Goal: Information Seeking & Learning: Learn about a topic

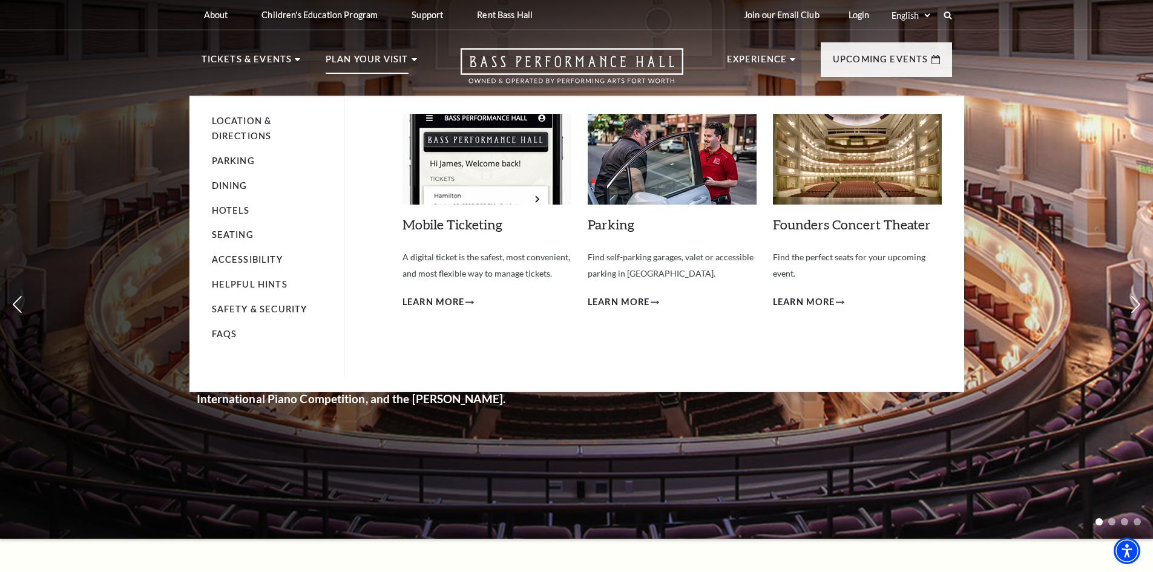
click at [232, 179] on li "Dining" at bounding box center [272, 186] width 120 height 15
click at [232, 185] on link "Dining" at bounding box center [230, 185] width 36 height 10
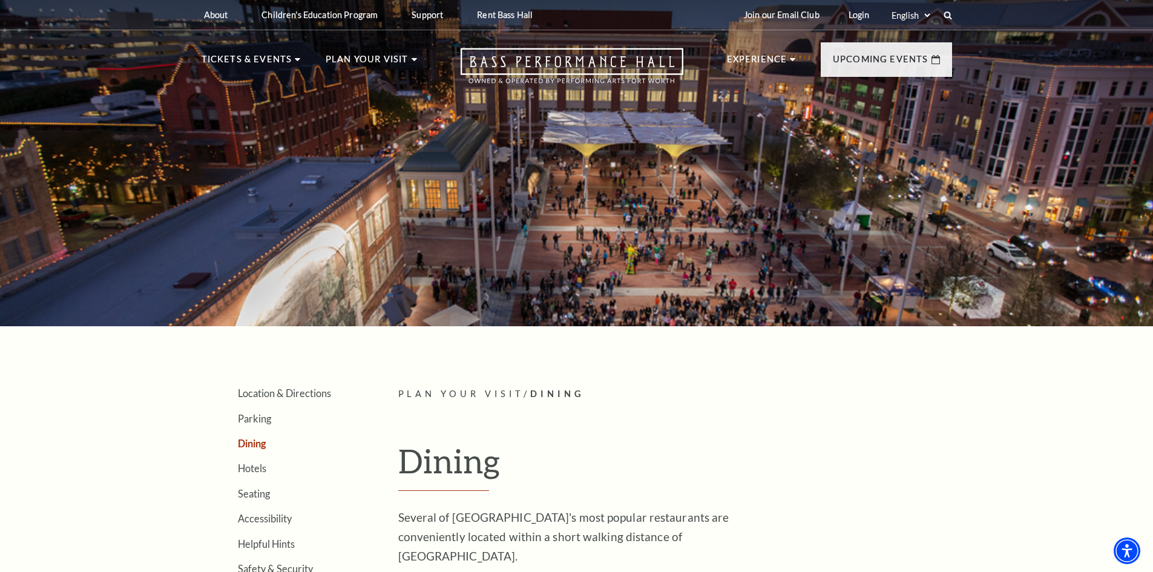
click at [268, 469] on li "Hotels" at bounding box center [300, 468] width 124 height 12
click at [257, 470] on link "Hotels" at bounding box center [252, 468] width 28 height 12
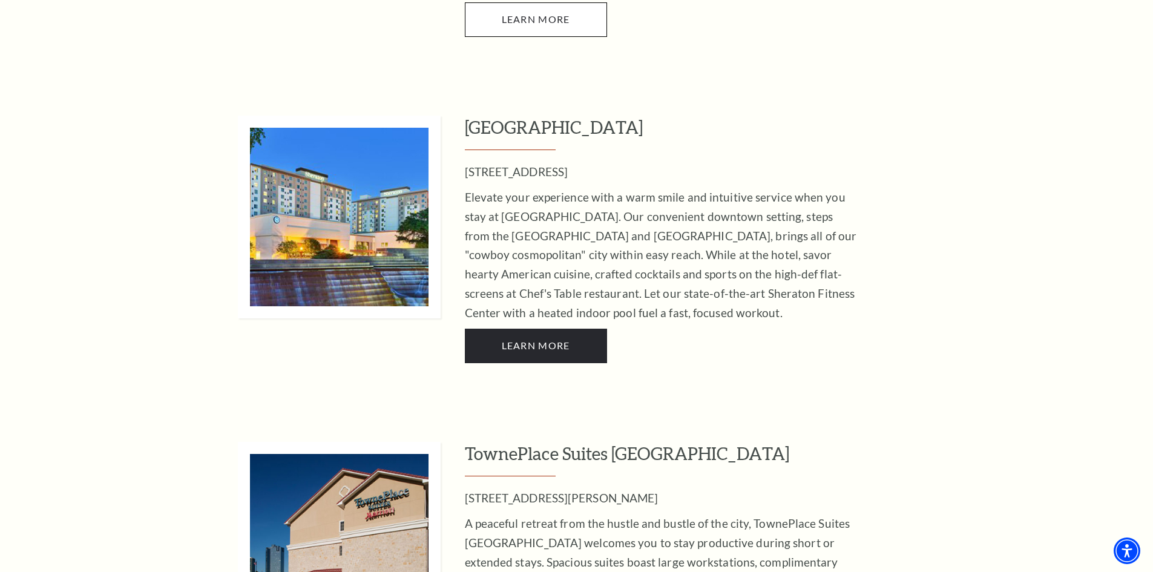
scroll to position [4298, 0]
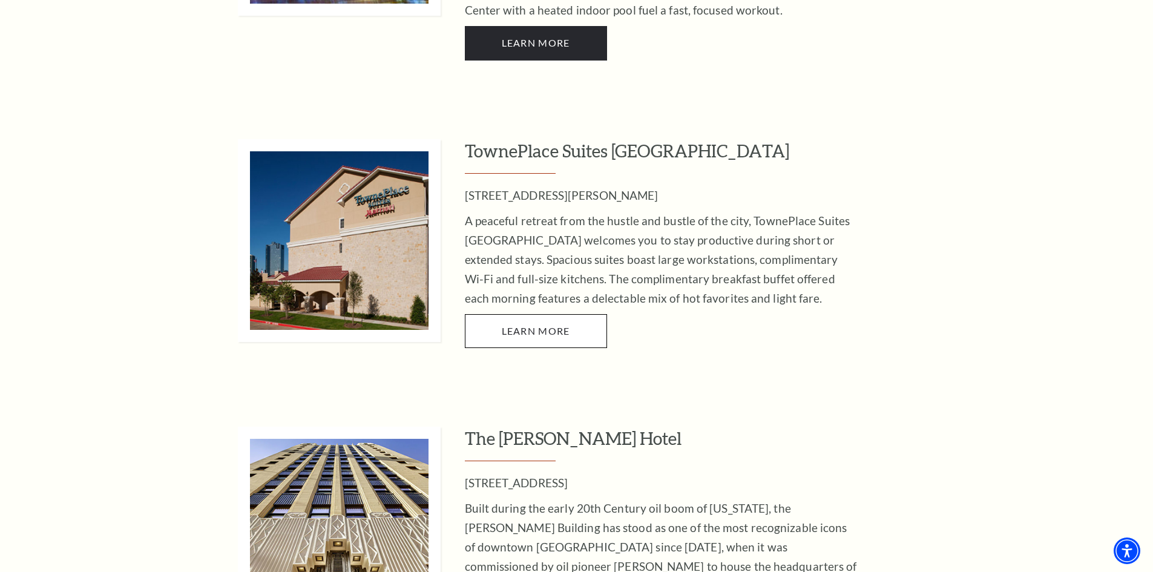
click at [504, 427] on h3 "The Sinclair Hotel" at bounding box center [708, 444] width 487 height 35
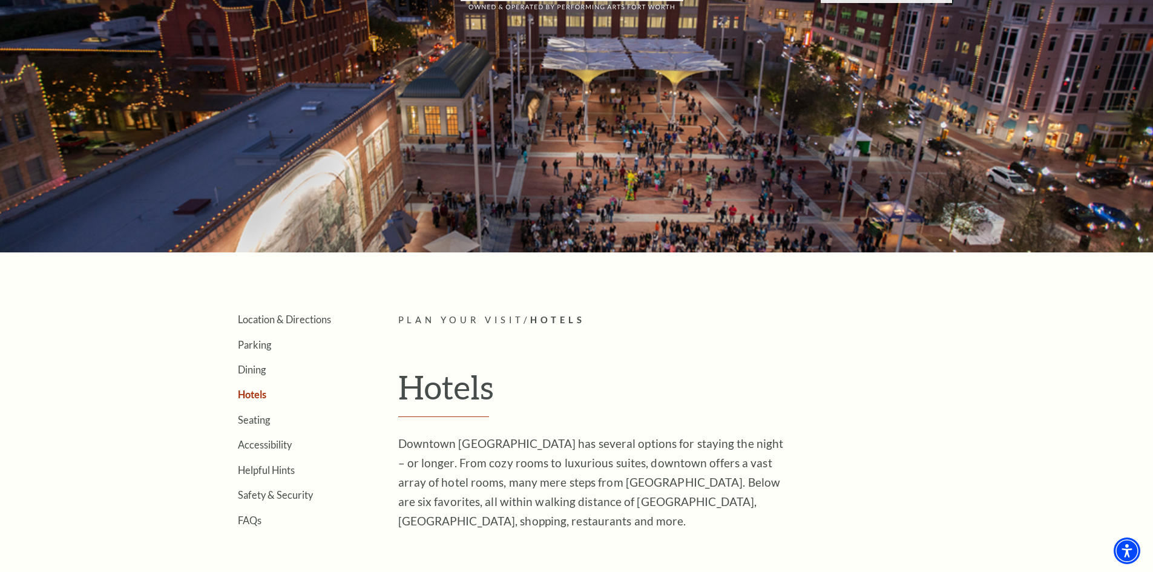
scroll to position [0, 0]
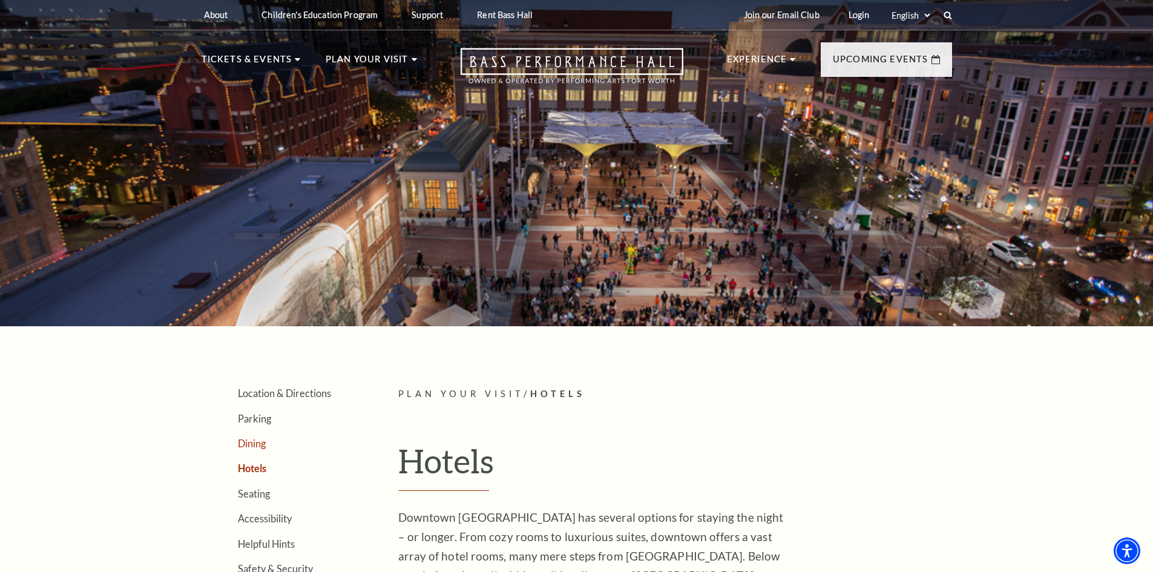
click at [265, 438] on link "Dining" at bounding box center [252, 444] width 28 height 12
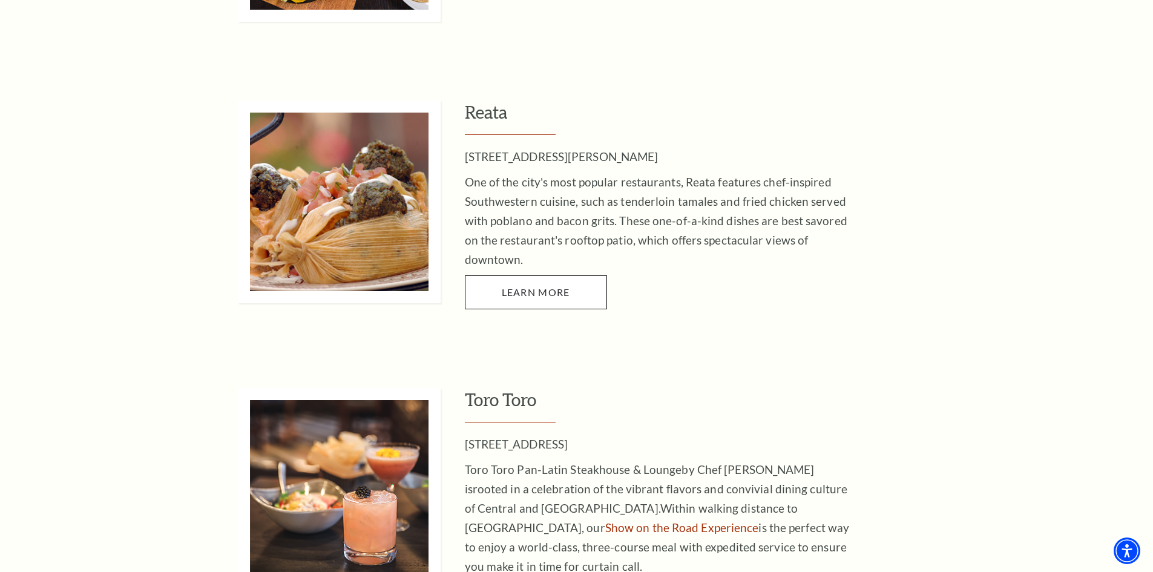
scroll to position [2482, 0]
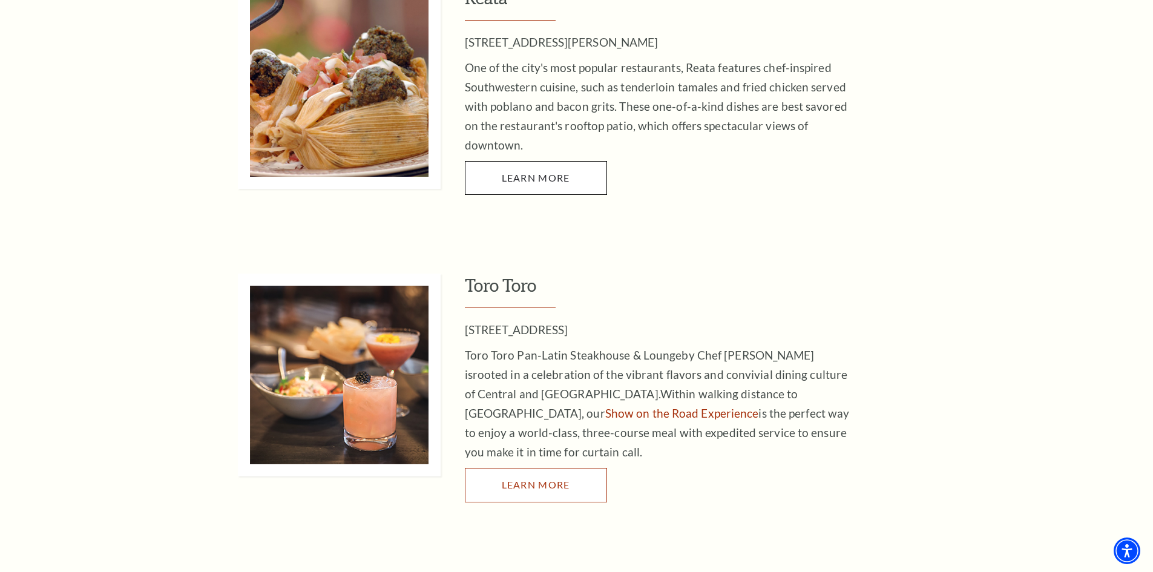
click at [482, 468] on link "LEARN MORE" at bounding box center [536, 485] width 142 height 34
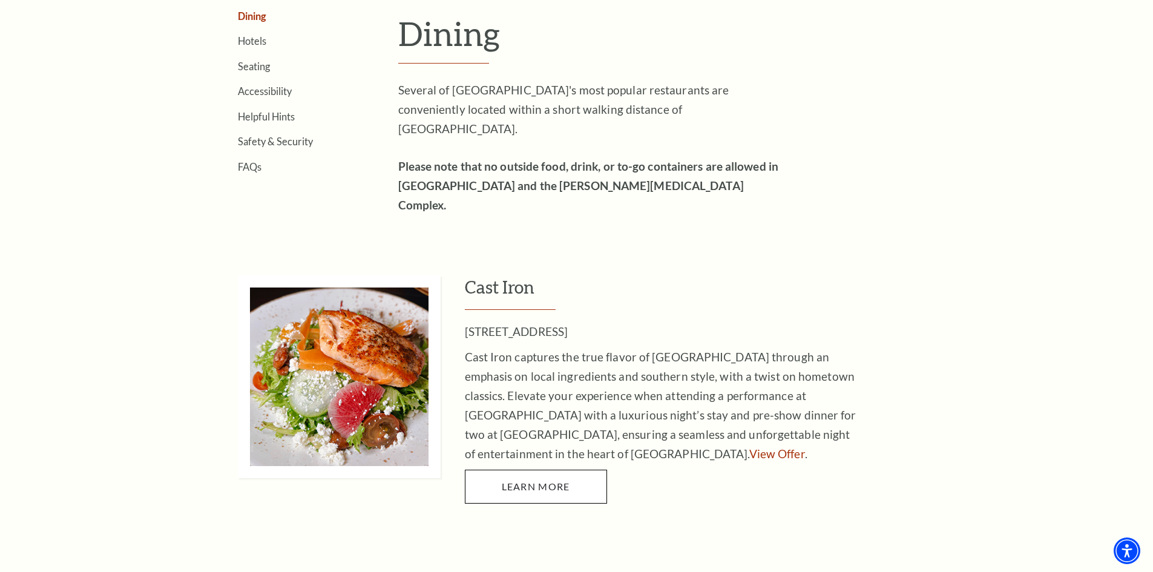
scroll to position [424, 0]
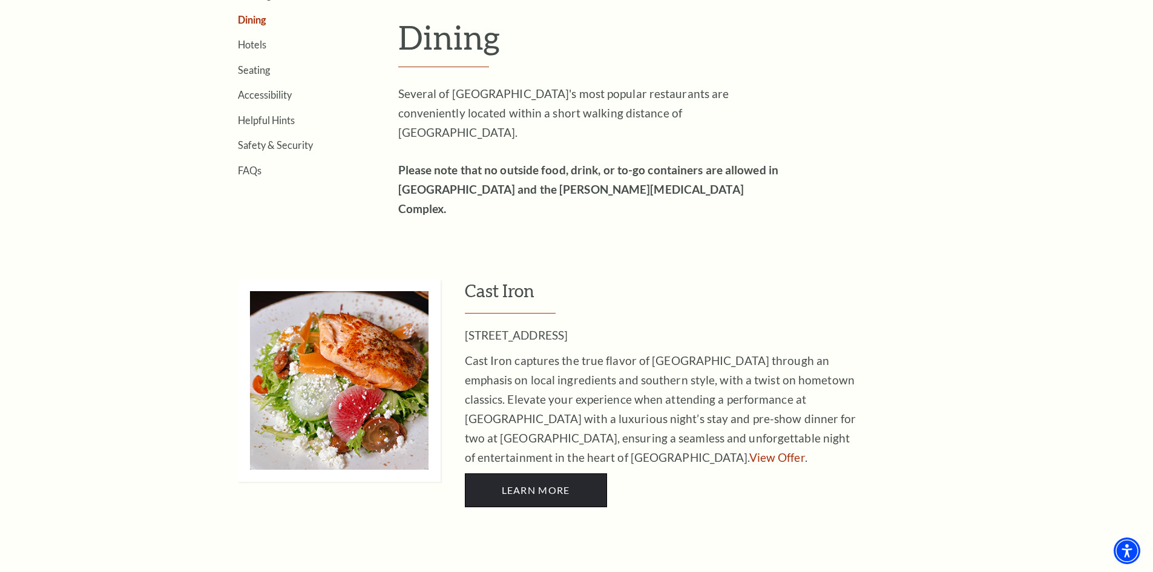
click at [520, 473] on link "LEARN MORE" at bounding box center [536, 490] width 142 height 34
